Goal: Task Accomplishment & Management: Complete application form

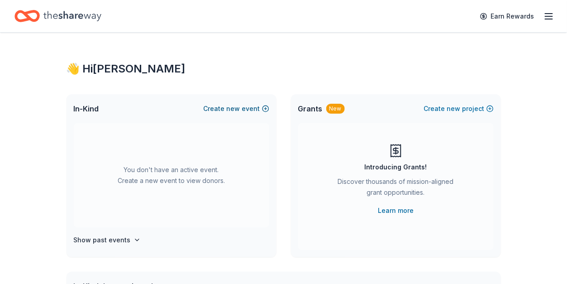
click at [225, 110] on button "Create new event" at bounding box center [237, 108] width 66 height 11
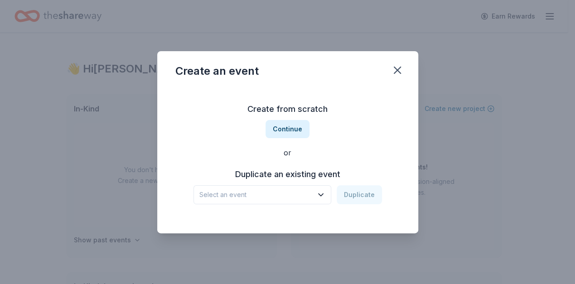
click at [241, 196] on span "Select an event" at bounding box center [255, 194] width 113 height 11
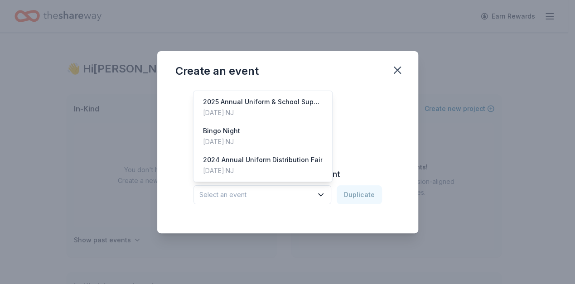
click at [240, 194] on span "Select an event" at bounding box center [255, 194] width 113 height 11
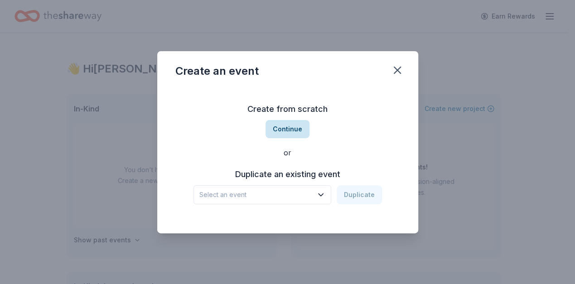
click at [293, 129] on button "Continue" at bounding box center [287, 129] width 44 height 18
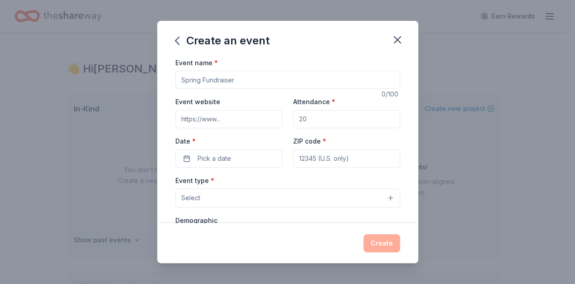
click at [198, 86] on input "Event name *" at bounding box center [287, 80] width 225 height 18
type input "W"
type input "KPSUE Annual Bingo Night"
type input "150"
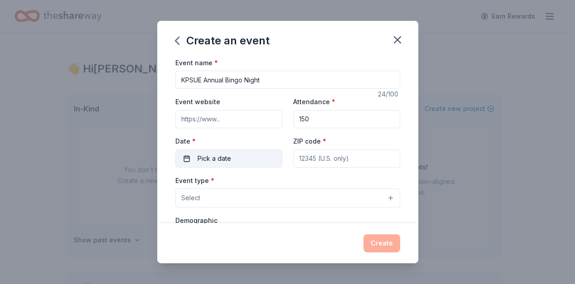
click at [211, 157] on span "Pick a date" at bounding box center [214, 158] width 34 height 11
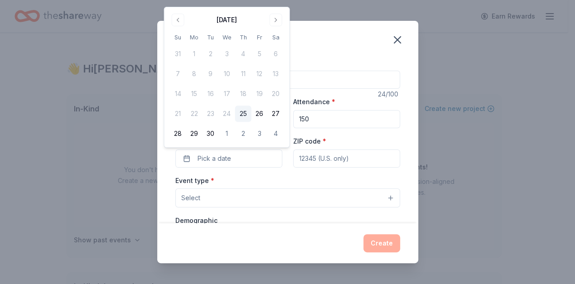
click at [273, 26] on div "September 2025 Su Mo Tu We Th Fr Sa 31 1 2 3 4 5 6 7 8 9 10 11 12 13 14 15 16 1…" at bounding box center [227, 77] width 114 height 129
click at [273, 19] on button "Go to next month" at bounding box center [275, 20] width 13 height 13
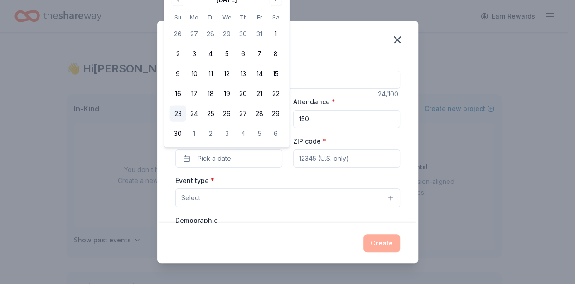
click at [174, 116] on button "23" at bounding box center [178, 113] width 16 height 16
click at [300, 161] on input "ZIP code *" at bounding box center [346, 158] width 107 height 18
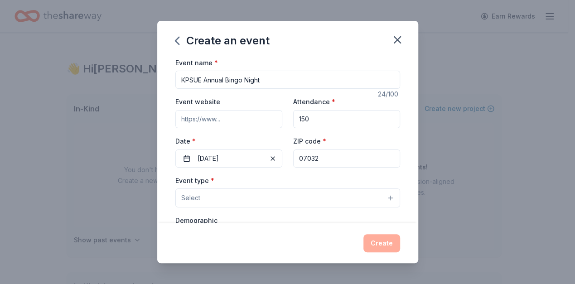
type input "07032"
click at [263, 186] on div "Event type * Select" at bounding box center [287, 191] width 225 height 33
click at [204, 201] on button "Select" at bounding box center [287, 197] width 225 height 19
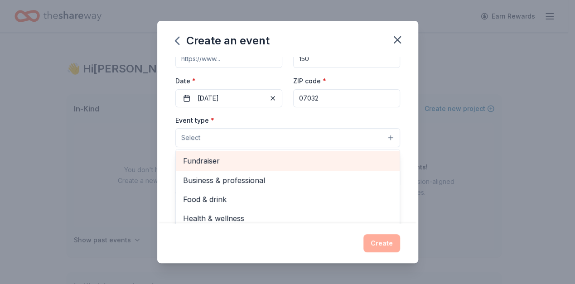
click at [222, 164] on span "Fundraiser" at bounding box center [287, 161] width 209 height 12
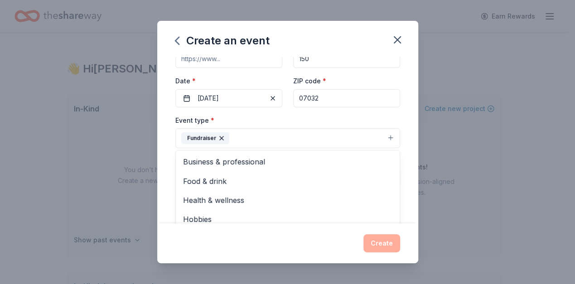
click at [386, 115] on div "Event type * Fundraiser Business & professional Food & drink Health & wellness …" at bounding box center [287, 132] width 225 height 34
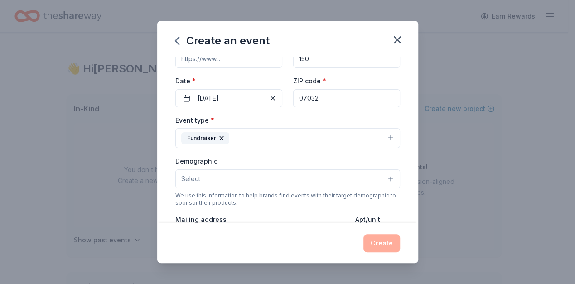
click at [210, 170] on button "Select" at bounding box center [287, 178] width 225 height 19
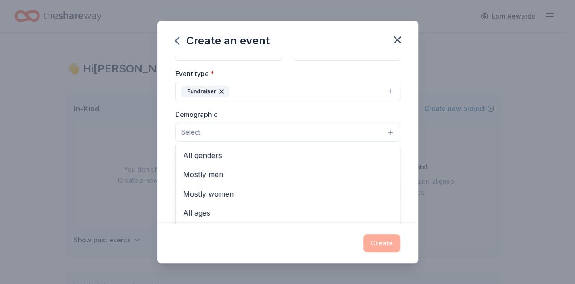
scroll to position [120, 0]
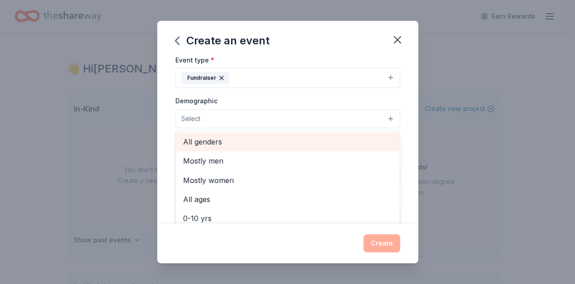
click at [226, 144] on span "All genders" at bounding box center [287, 142] width 209 height 12
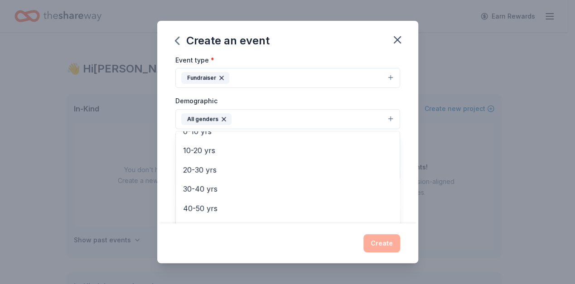
scroll to position [0, 0]
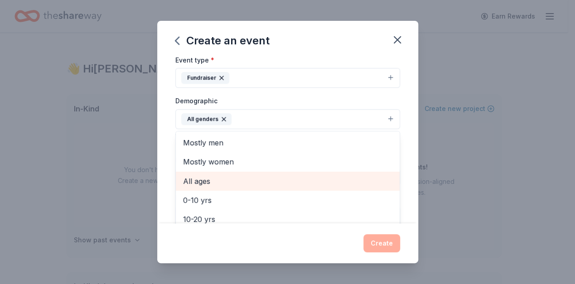
click at [237, 176] on span "All ages" at bounding box center [287, 181] width 209 height 12
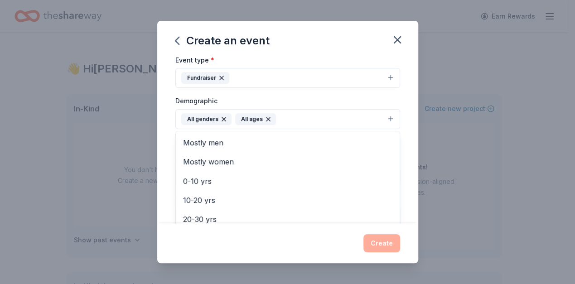
click at [380, 88] on div "Event type * Fundraiser Demographic All genders All ages Mostly men Mostly wome…" at bounding box center [287, 150] width 225 height 192
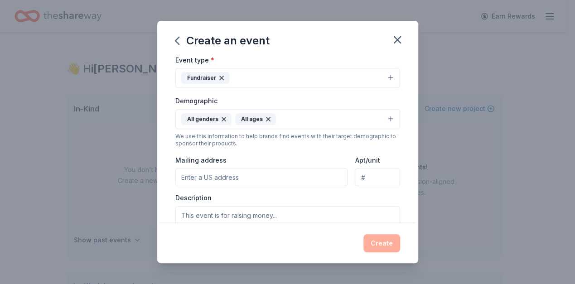
click at [266, 117] on icon "button" at bounding box center [268, 119] width 4 height 4
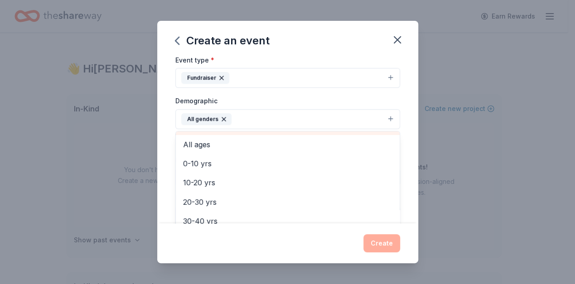
scroll to position [60, 0]
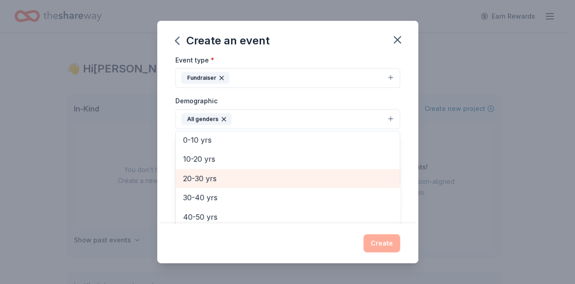
click at [205, 173] on span "20-30 yrs" at bounding box center [287, 179] width 209 height 12
click at [213, 180] on span "30-40 yrs" at bounding box center [287, 179] width 209 height 12
click at [213, 178] on span "40-50 yrs" at bounding box center [287, 179] width 209 height 12
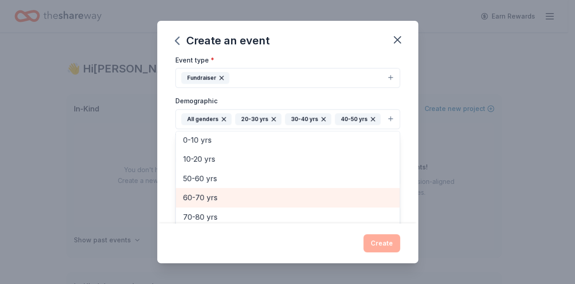
click at [211, 192] on span "60-70 yrs" at bounding box center [287, 198] width 209 height 12
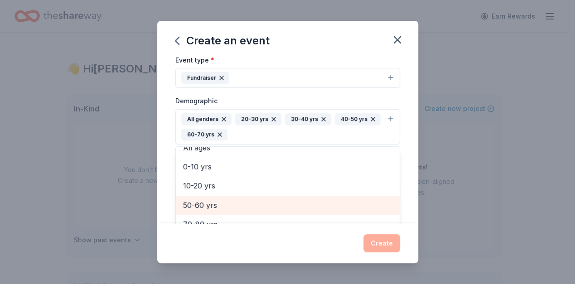
click at [211, 203] on span "50-60 yrs" at bounding box center [287, 205] width 209 height 12
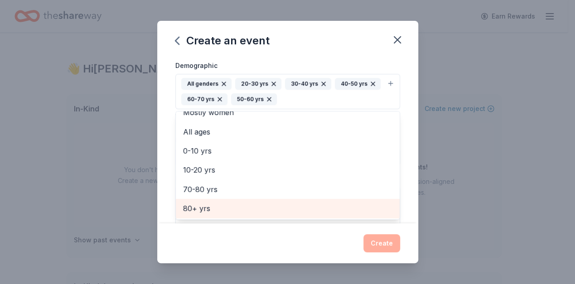
scroll to position [181, 0]
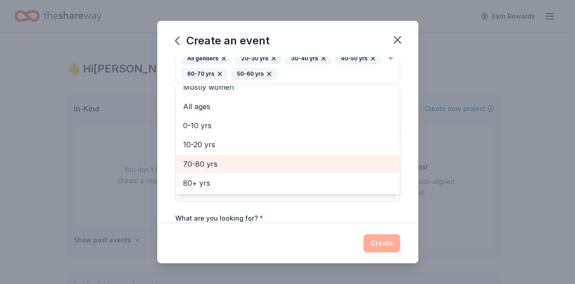
click at [206, 158] on span "70-80 yrs" at bounding box center [287, 164] width 209 height 12
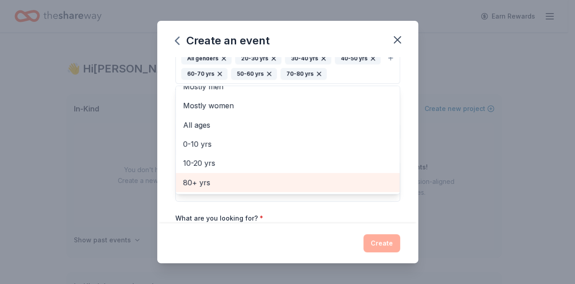
click at [205, 178] on span "80+ yrs" at bounding box center [287, 183] width 209 height 12
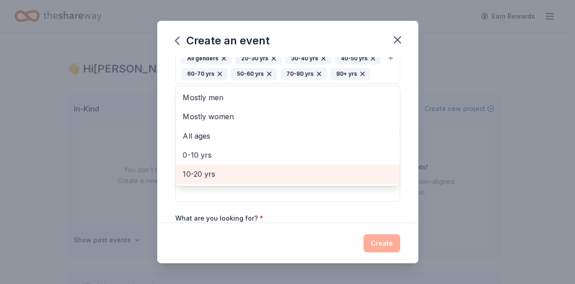
scroll to position [0, 0]
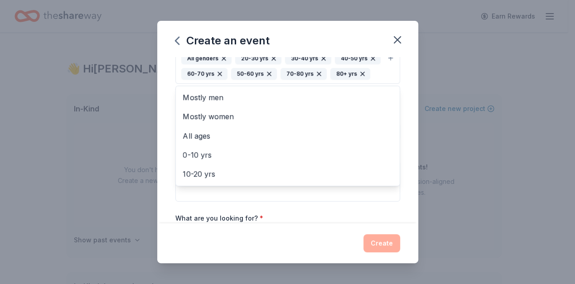
click at [341, 208] on div "Event name * KPSUE Annual Bingo Night 24 /100 Event website Attendance * 150 Da…" at bounding box center [287, 94] width 225 height 436
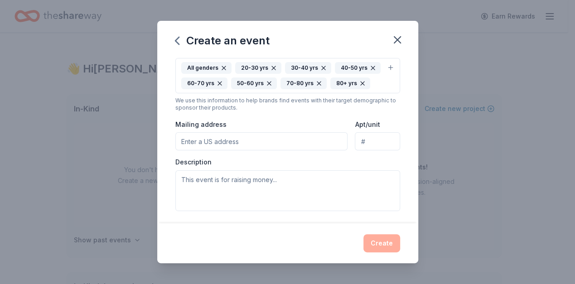
click at [217, 139] on input "Mailing address" at bounding box center [261, 141] width 173 height 18
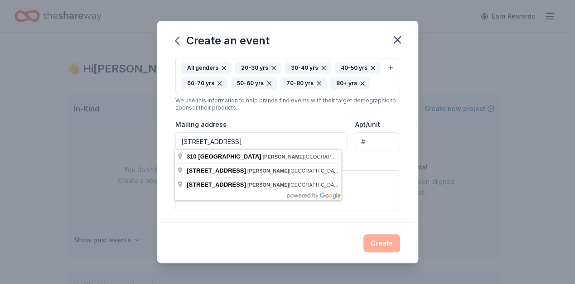
type input "310 Devon Street, Kearny, NJ, 07032"
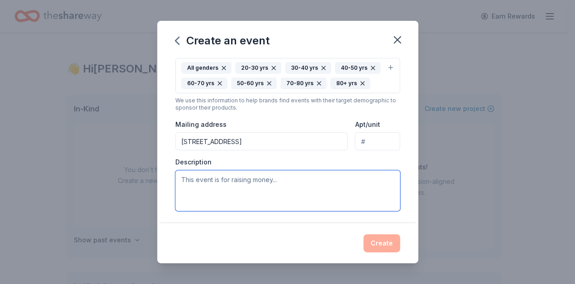
click at [198, 172] on textarea at bounding box center [287, 190] width 225 height 41
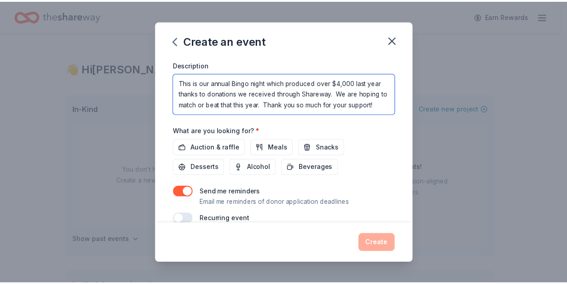
scroll to position [282, 0]
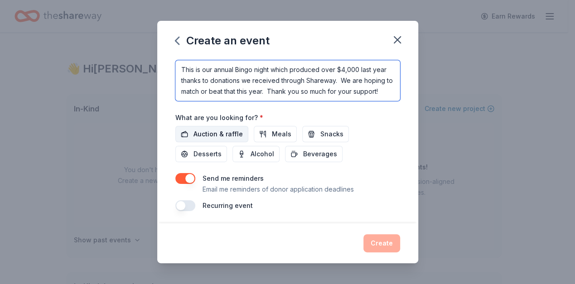
type textarea "This is our annual Bingo night which produced over $4,000 last year thanks to d…"
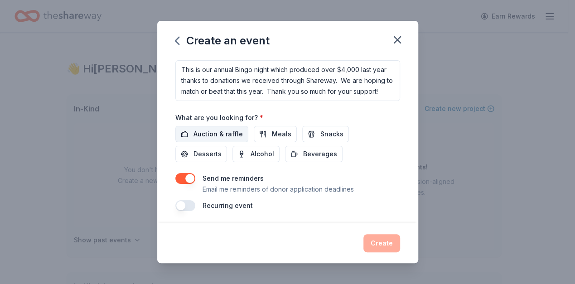
click at [215, 130] on span "Auction & raffle" at bounding box center [217, 134] width 49 height 11
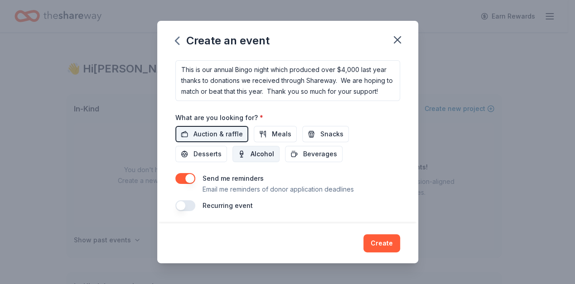
click at [275, 153] on button "Alcohol" at bounding box center [255, 154] width 47 height 16
click at [246, 153] on button "Alcohol" at bounding box center [255, 154] width 47 height 16
click at [247, 150] on button "Alcohol" at bounding box center [255, 154] width 47 height 16
click at [384, 251] on button "Create" at bounding box center [381, 243] width 37 height 18
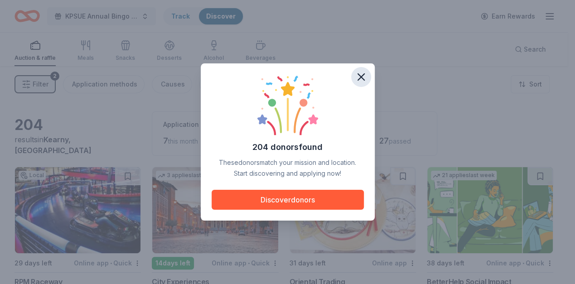
click at [359, 77] on icon "button" at bounding box center [361, 77] width 6 height 6
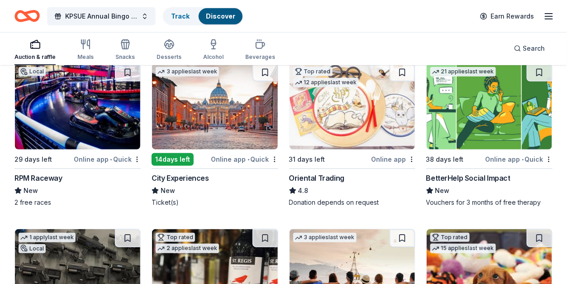
scroll to position [120, 0]
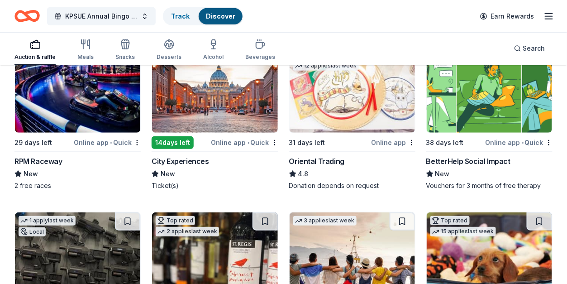
click at [81, 119] on img at bounding box center [77, 90] width 125 height 86
click at [208, 112] on img at bounding box center [214, 90] width 125 height 86
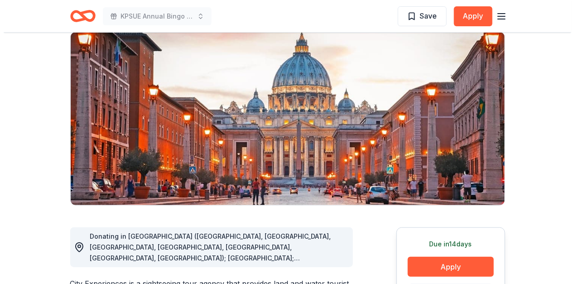
scroll to position [181, 0]
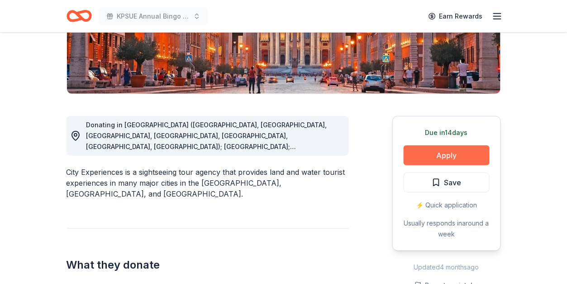
click at [452, 155] on button "Apply" at bounding box center [447, 155] width 86 height 20
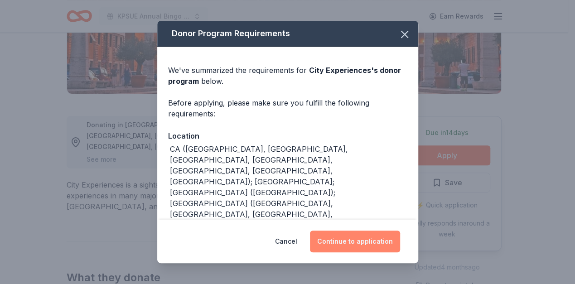
click at [338, 236] on button "Continue to application" at bounding box center [355, 241] width 90 height 22
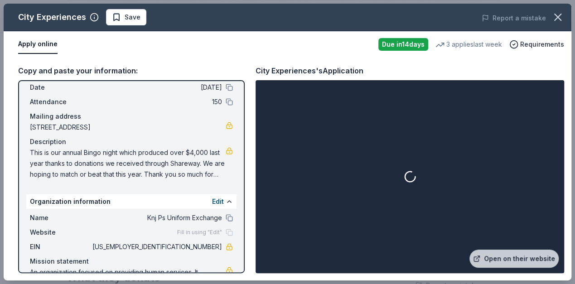
scroll to position [65, 0]
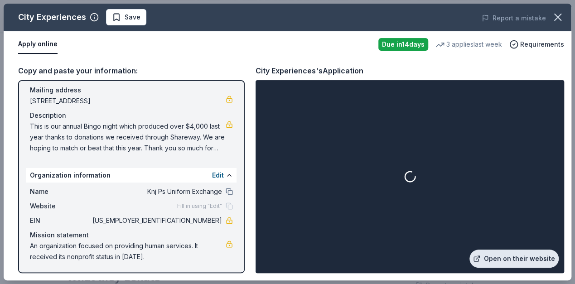
click at [497, 262] on link "Open on their website" at bounding box center [513, 258] width 89 height 18
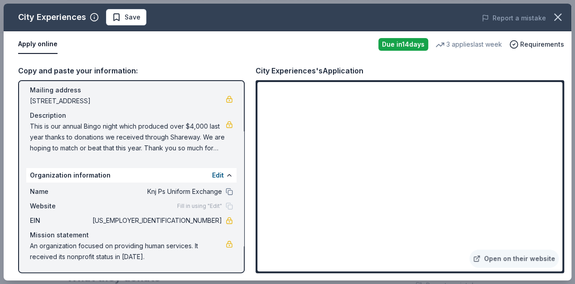
click at [131, 58] on div "Copy and paste your information: Event information Edit Name KPSUE Annual Bingo…" at bounding box center [287, 169] width 567 height 223
click at [558, 13] on icon "button" at bounding box center [557, 17] width 13 height 13
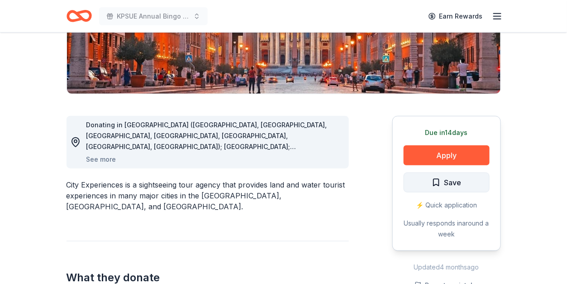
click at [433, 178] on span "Save" at bounding box center [447, 183] width 30 height 12
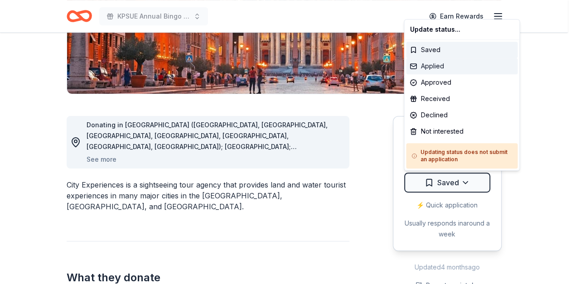
click at [444, 67] on div "Applied" at bounding box center [461, 66] width 111 height 16
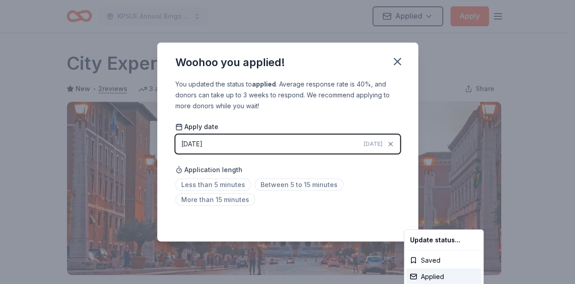
click at [393, 61] on html "KPSUE Annual Bingo Night Applied Apply Due in 14 days Share City Experiences Ne…" at bounding box center [287, 142] width 575 height 284
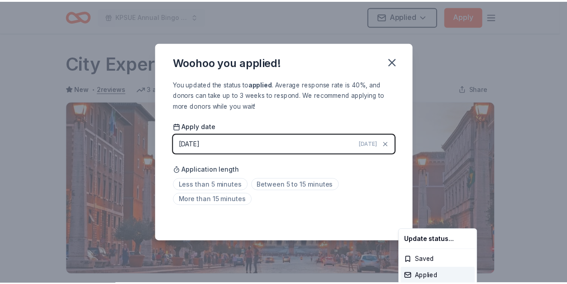
scroll to position [221, 0]
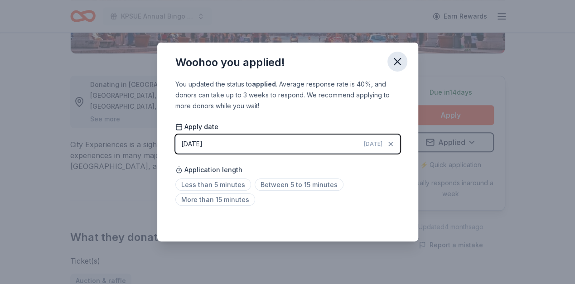
click at [403, 58] on icon "button" at bounding box center [397, 61] width 13 height 13
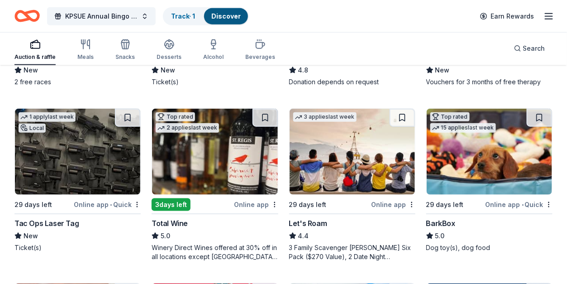
scroll to position [241, 0]
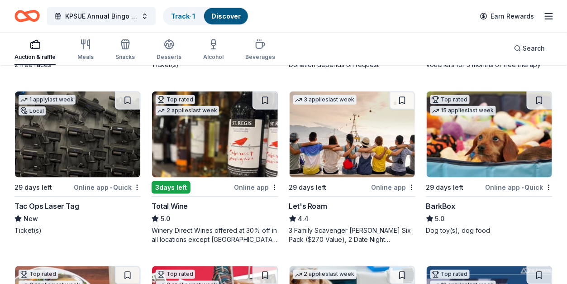
click at [62, 164] on img at bounding box center [77, 134] width 125 height 86
click at [186, 149] on img at bounding box center [214, 134] width 125 height 86
click at [477, 140] on img at bounding box center [489, 134] width 125 height 86
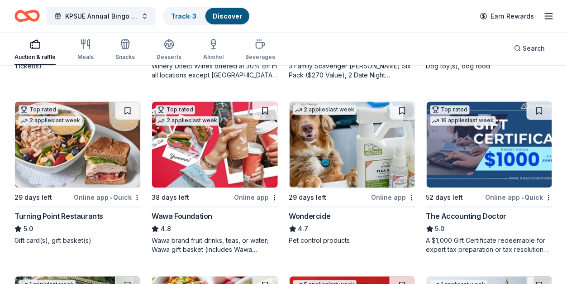
scroll to position [422, 0]
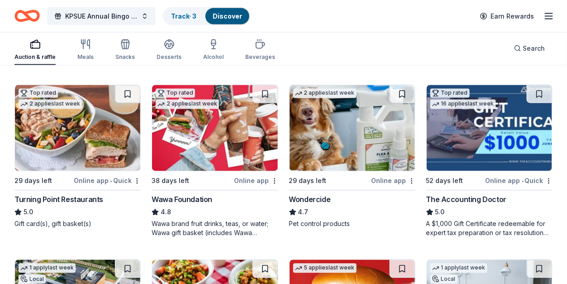
click at [66, 149] on img at bounding box center [77, 128] width 125 height 86
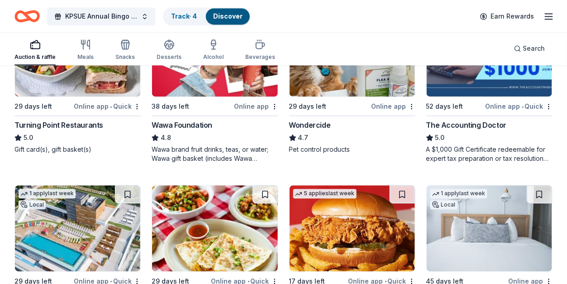
scroll to position [543, 0]
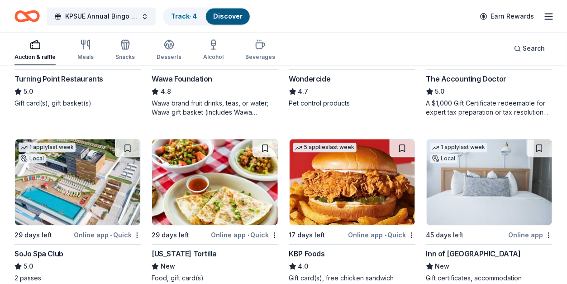
click at [96, 205] on img at bounding box center [77, 182] width 125 height 86
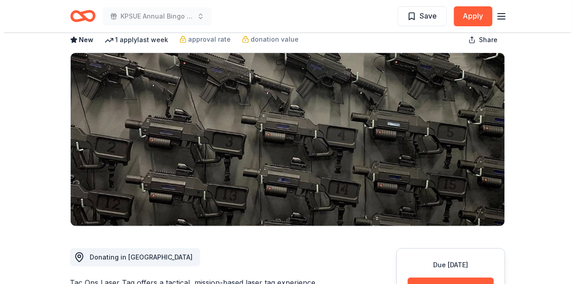
scroll to position [181, 0]
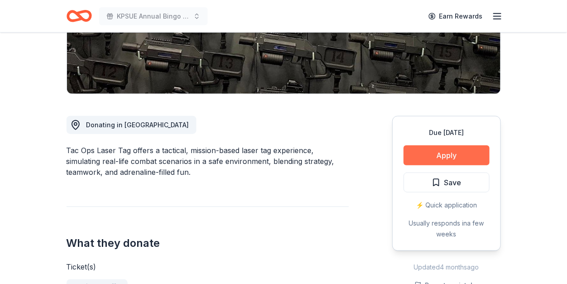
click at [429, 157] on button "Apply" at bounding box center [447, 155] width 86 height 20
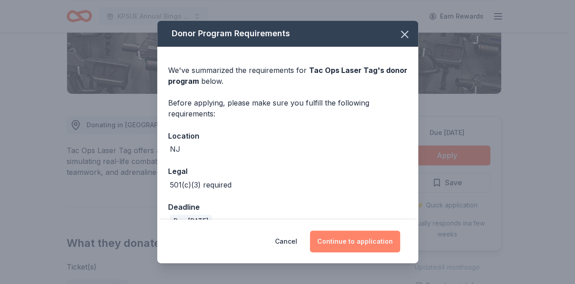
click at [359, 237] on button "Continue to application" at bounding box center [355, 241] width 90 height 22
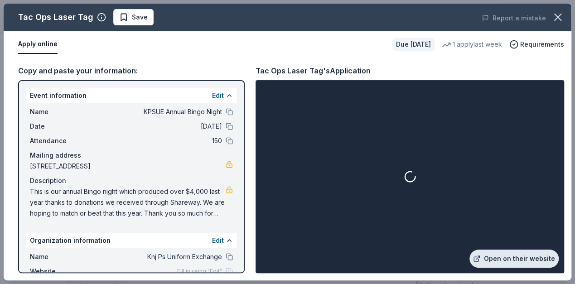
click at [508, 252] on link "Open on their website" at bounding box center [513, 258] width 89 height 18
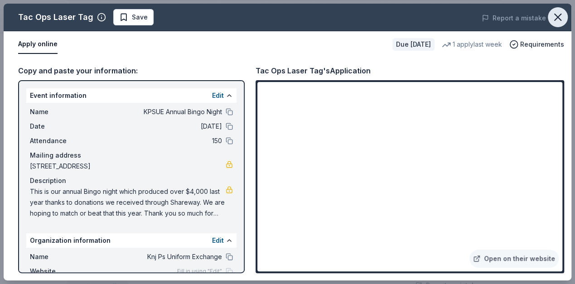
click at [553, 12] on icon "button" at bounding box center [557, 17] width 13 height 13
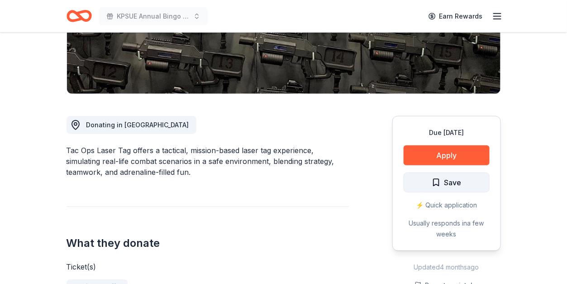
click at [432, 179] on button "Save" at bounding box center [447, 183] width 86 height 20
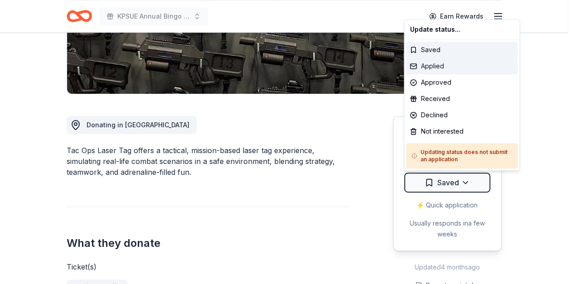
click at [435, 63] on div "Applied" at bounding box center [461, 66] width 111 height 16
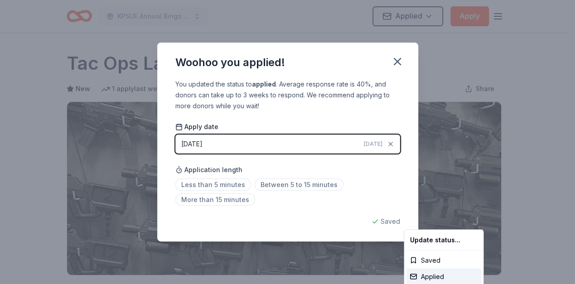
click at [399, 61] on html "KPSUE Annual Bingo Night Applied Apply Due in 29 days Share Tac Ops Laser Tag N…" at bounding box center [287, 142] width 575 height 284
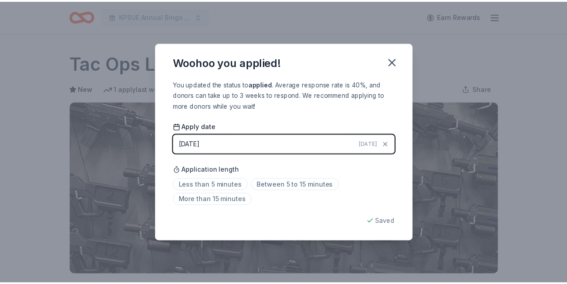
scroll to position [221, 0]
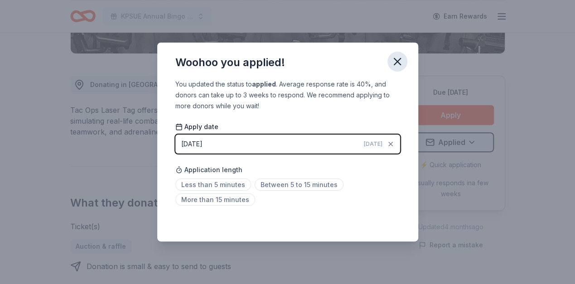
click at [393, 59] on icon "button" at bounding box center [397, 61] width 13 height 13
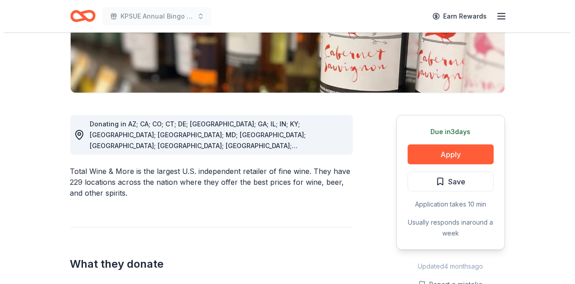
scroll to position [302, 0]
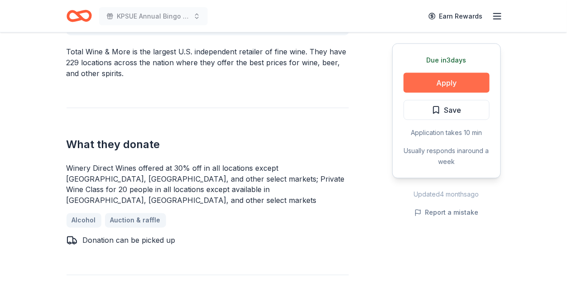
click at [429, 82] on button "Apply" at bounding box center [447, 83] width 86 height 20
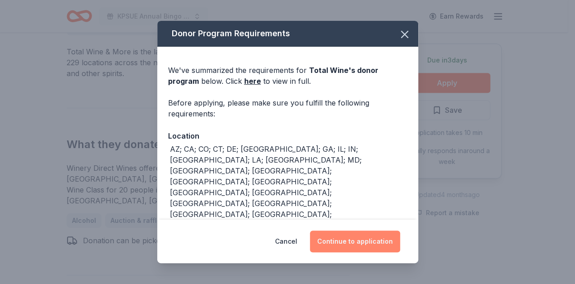
click at [349, 240] on button "Continue to application" at bounding box center [355, 241] width 90 height 22
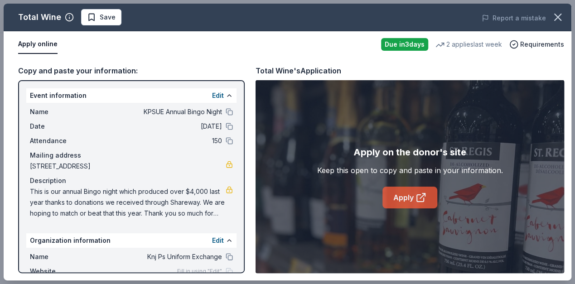
click at [416, 197] on icon at bounding box center [420, 197] width 11 height 11
click at [560, 14] on icon "button" at bounding box center [557, 17] width 13 height 13
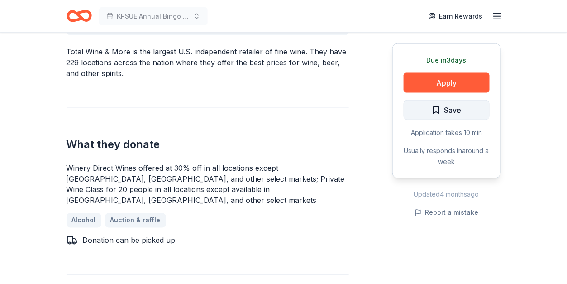
click at [446, 114] on span "Save" at bounding box center [453, 110] width 17 height 12
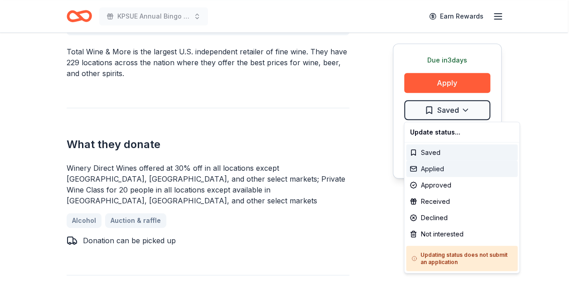
click at [436, 167] on div "Applied" at bounding box center [461, 169] width 111 height 16
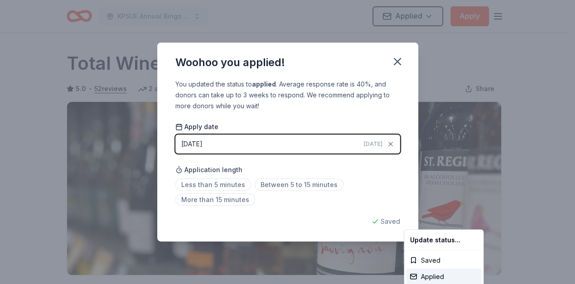
click at [397, 59] on html "KPSUE Annual Bingo Night Applied Apply Due in 3 days Share Total Wine 5.0 • 52 …" at bounding box center [287, 142] width 575 height 284
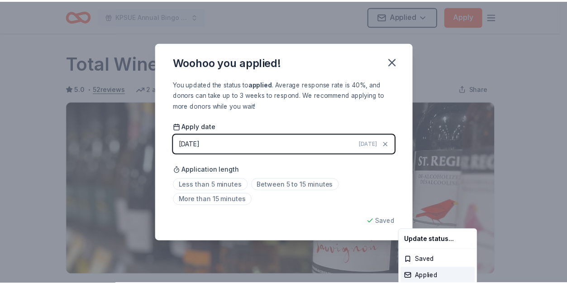
scroll to position [221, 0]
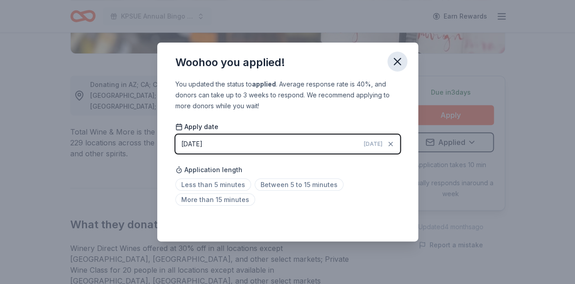
click at [397, 61] on icon "button" at bounding box center [397, 61] width 13 height 13
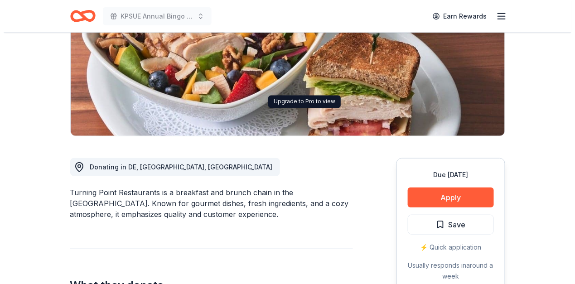
scroll to position [302, 0]
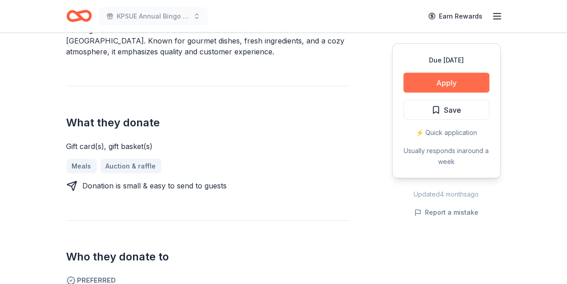
click at [425, 79] on button "Apply" at bounding box center [447, 83] width 86 height 20
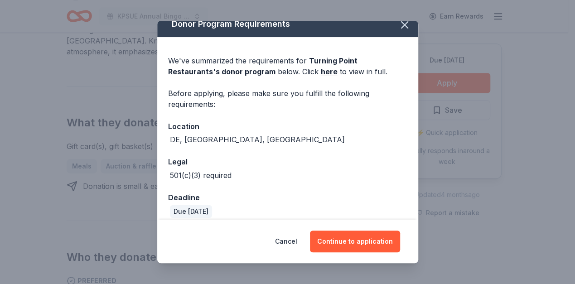
scroll to position [18, 0]
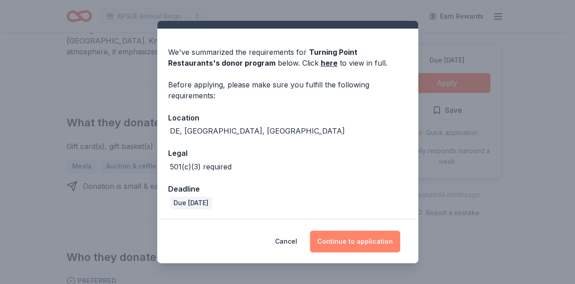
click at [348, 245] on button "Continue to application" at bounding box center [355, 241] width 90 height 22
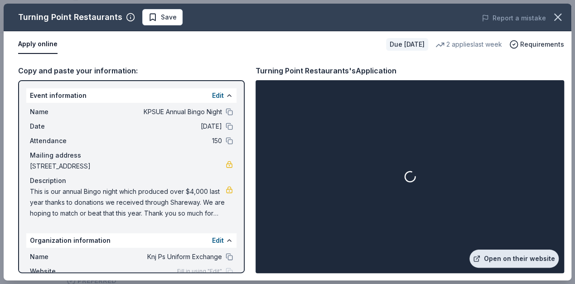
click at [508, 258] on link "Open on their website" at bounding box center [513, 258] width 89 height 18
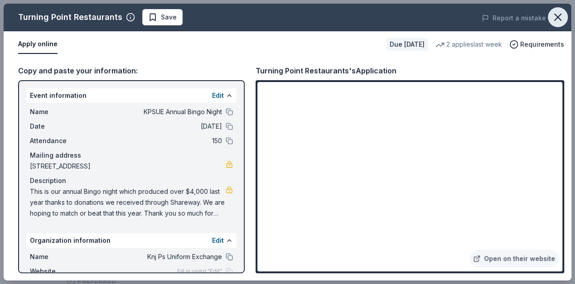
click at [556, 10] on button "button" at bounding box center [557, 17] width 20 height 20
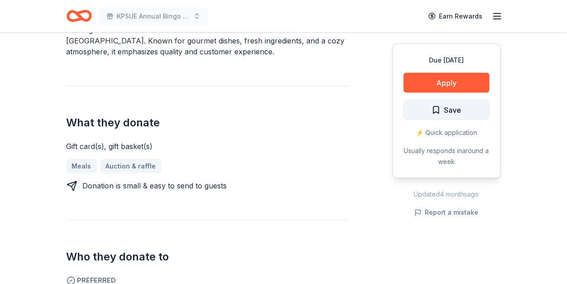
click at [440, 101] on button "Save" at bounding box center [447, 110] width 86 height 20
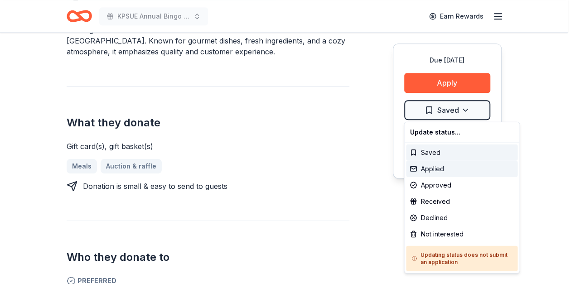
click at [447, 166] on div "Applied" at bounding box center [461, 169] width 111 height 16
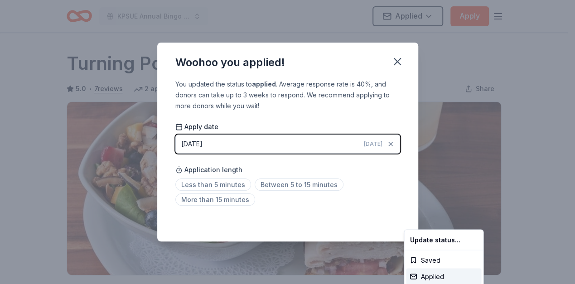
click at [398, 64] on html "KPSUE Annual Bingo Night Applied Apply Due in 29 days Share Turning Point Resta…" at bounding box center [287, 142] width 575 height 284
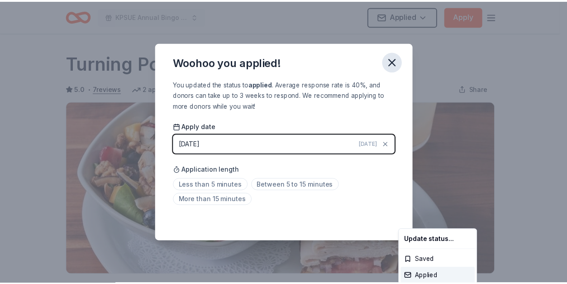
scroll to position [221, 0]
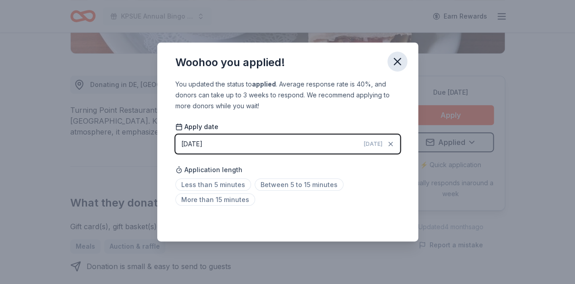
click at [397, 64] on icon "button" at bounding box center [397, 61] width 13 height 13
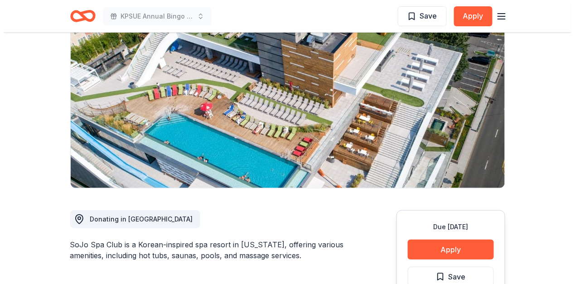
scroll to position [120, 0]
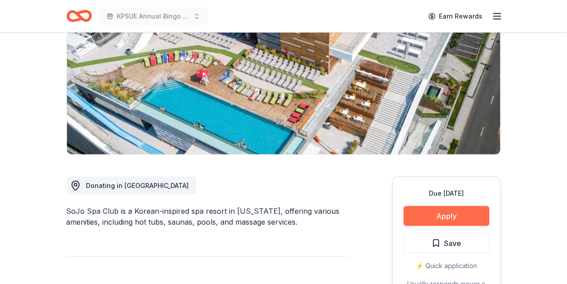
click at [462, 222] on button "Apply" at bounding box center [447, 216] width 86 height 20
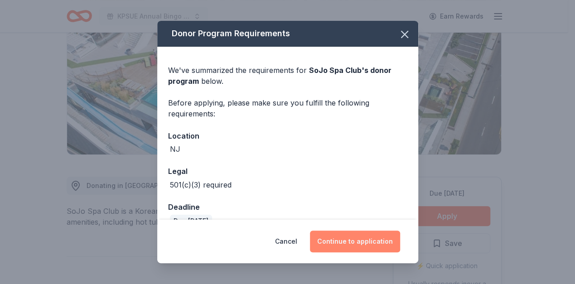
click at [374, 245] on button "Continue to application" at bounding box center [355, 241] width 90 height 22
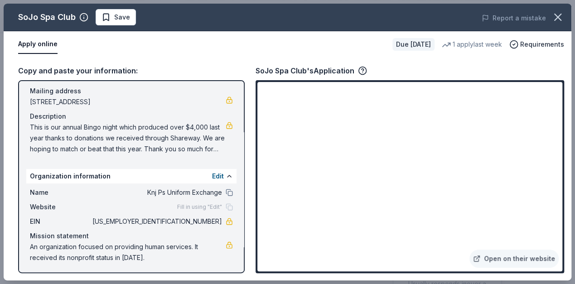
scroll to position [65, 0]
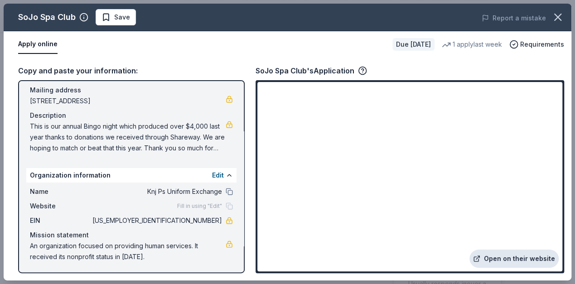
click at [505, 255] on link "Open on their website" at bounding box center [513, 258] width 89 height 18
click at [558, 17] on icon "button" at bounding box center [557, 17] width 13 height 13
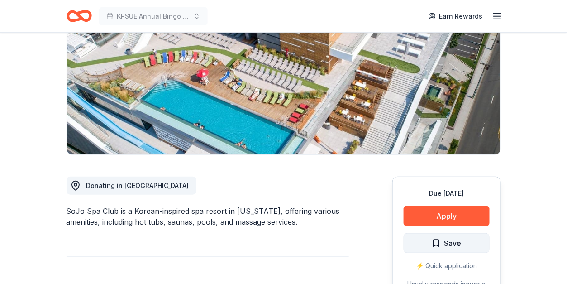
click at [453, 242] on span "Save" at bounding box center [453, 243] width 17 height 12
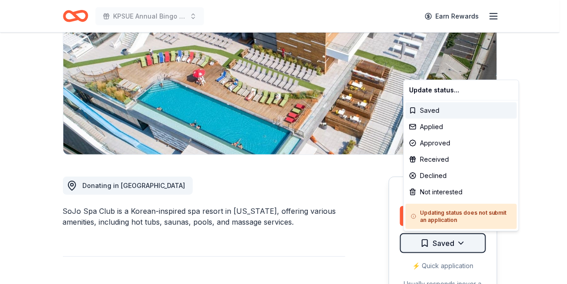
click at [452, 163] on html "KPSUE Annual Bingo Night Earn Rewards Due [DATE] Share SoJo Spa Club 5.0 • 3 re…" at bounding box center [283, 22] width 567 height 284
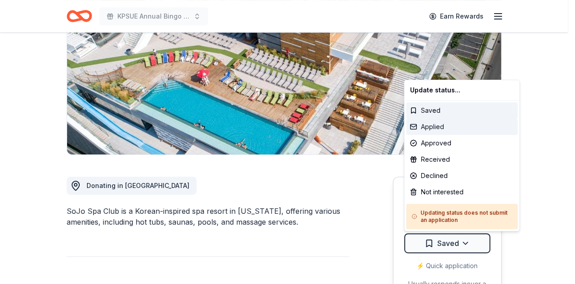
click at [439, 128] on div "Applied" at bounding box center [461, 127] width 111 height 16
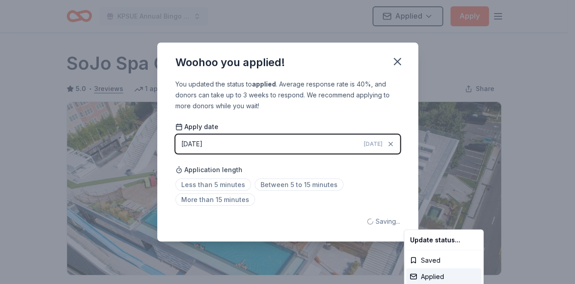
scroll to position [0, 0]
click at [401, 64] on html "KPSUE Annual Bingo Night Applied Apply Due [DATE] Share SoJo Spa Club 5.0 • 3 r…" at bounding box center [287, 142] width 575 height 284
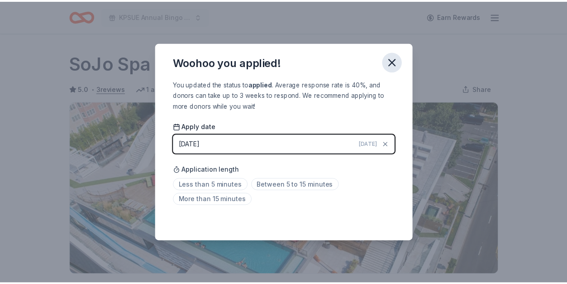
scroll to position [221, 0]
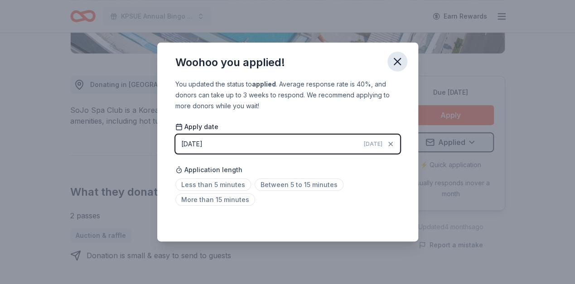
click at [398, 60] on icon "button" at bounding box center [397, 61] width 6 height 6
